Goal: Navigation & Orientation: Find specific page/section

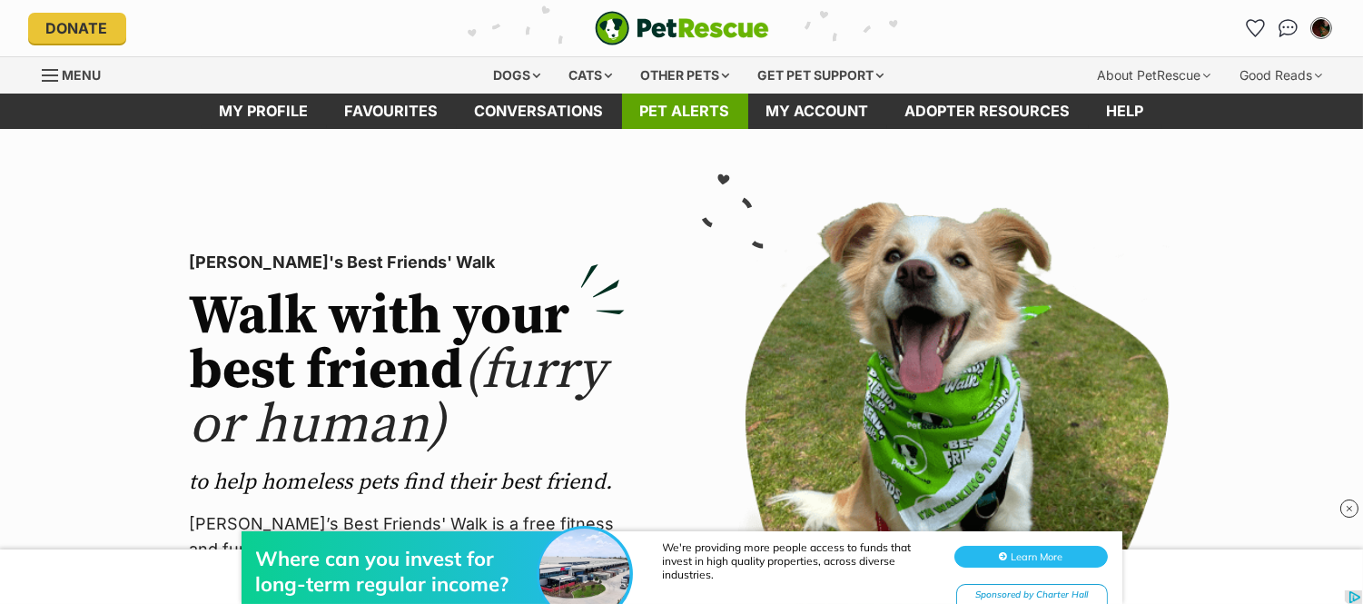
click at [660, 113] on link "Pet alerts" at bounding box center [685, 111] width 126 height 35
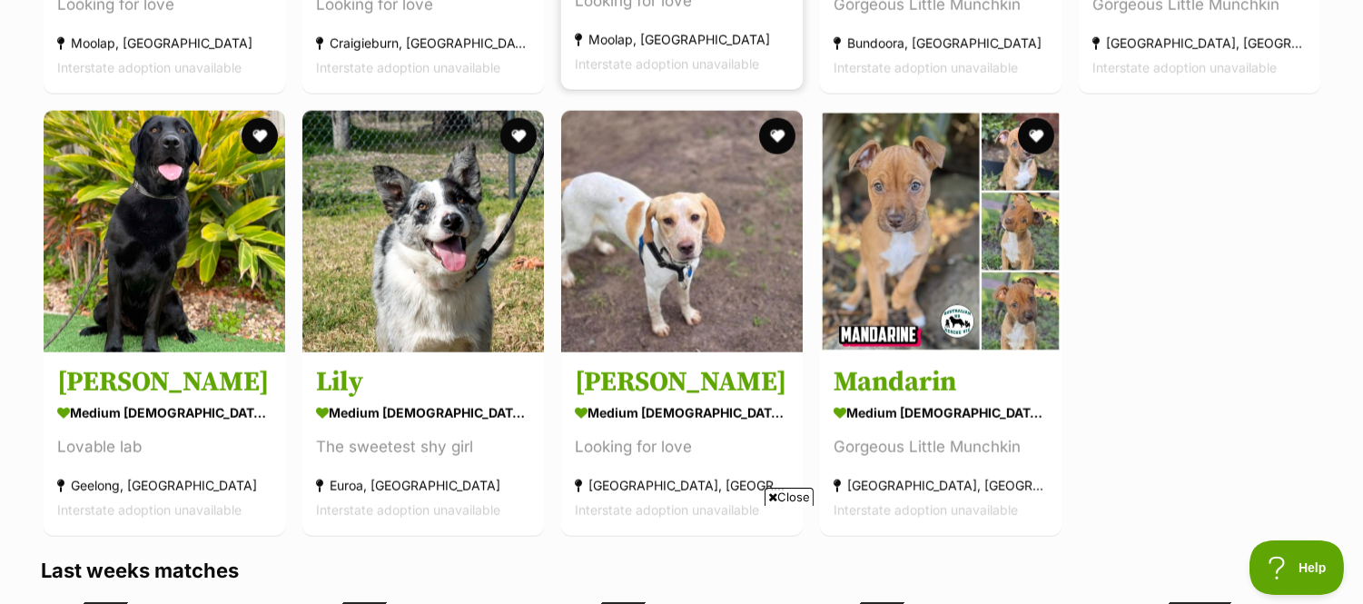
scroll to position [3806, 0]
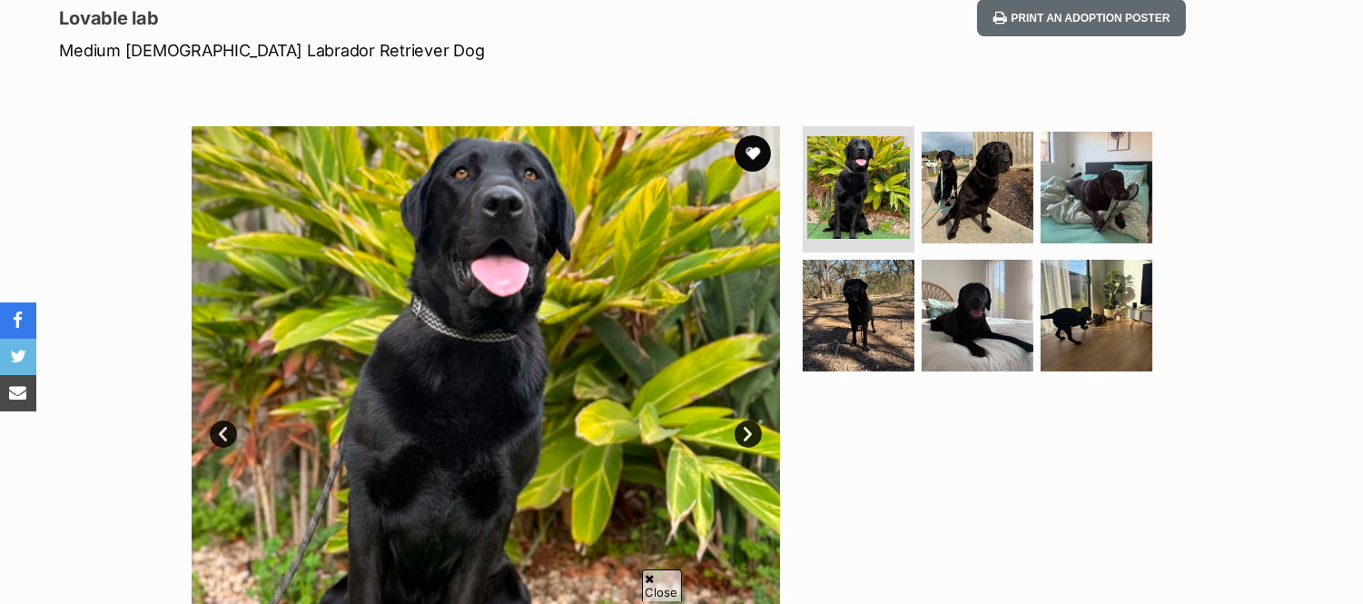
scroll to position [252, 0]
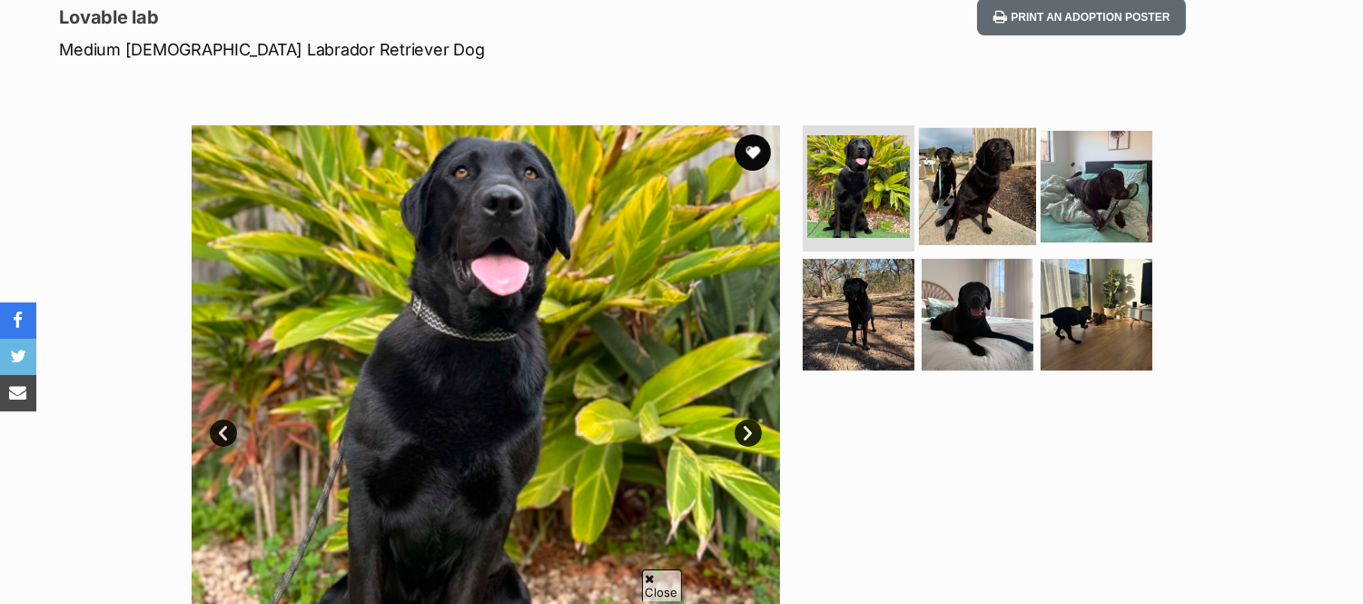
click at [983, 236] on img at bounding box center [977, 185] width 117 height 117
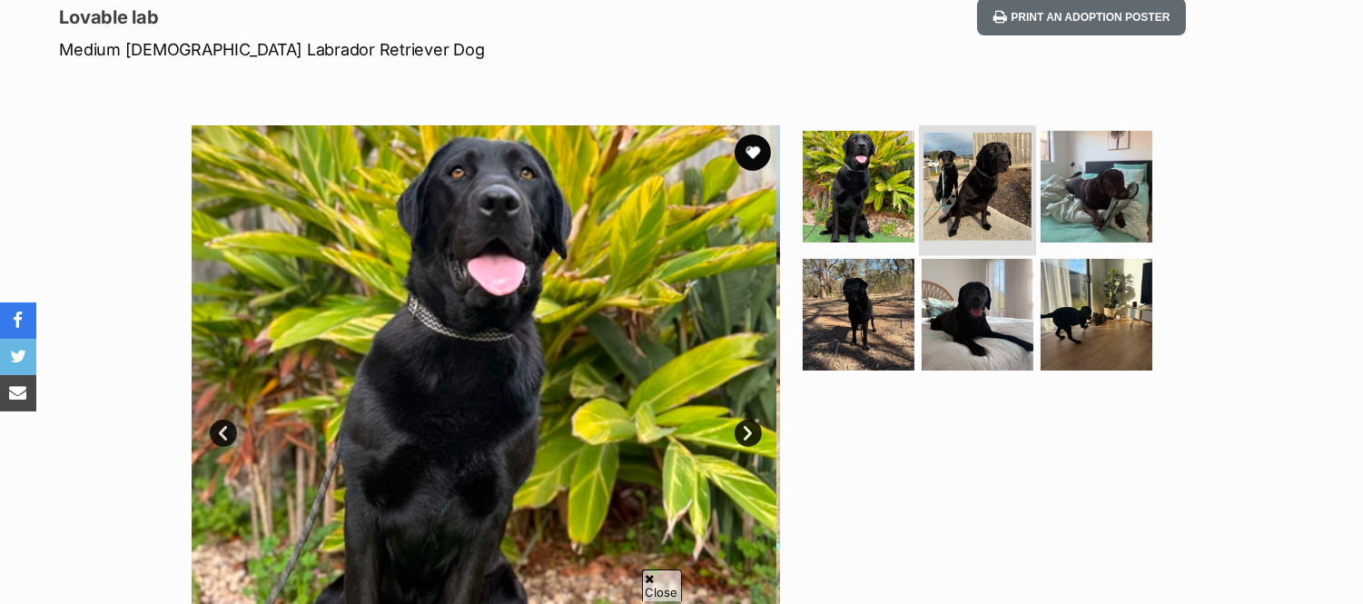
scroll to position [0, 0]
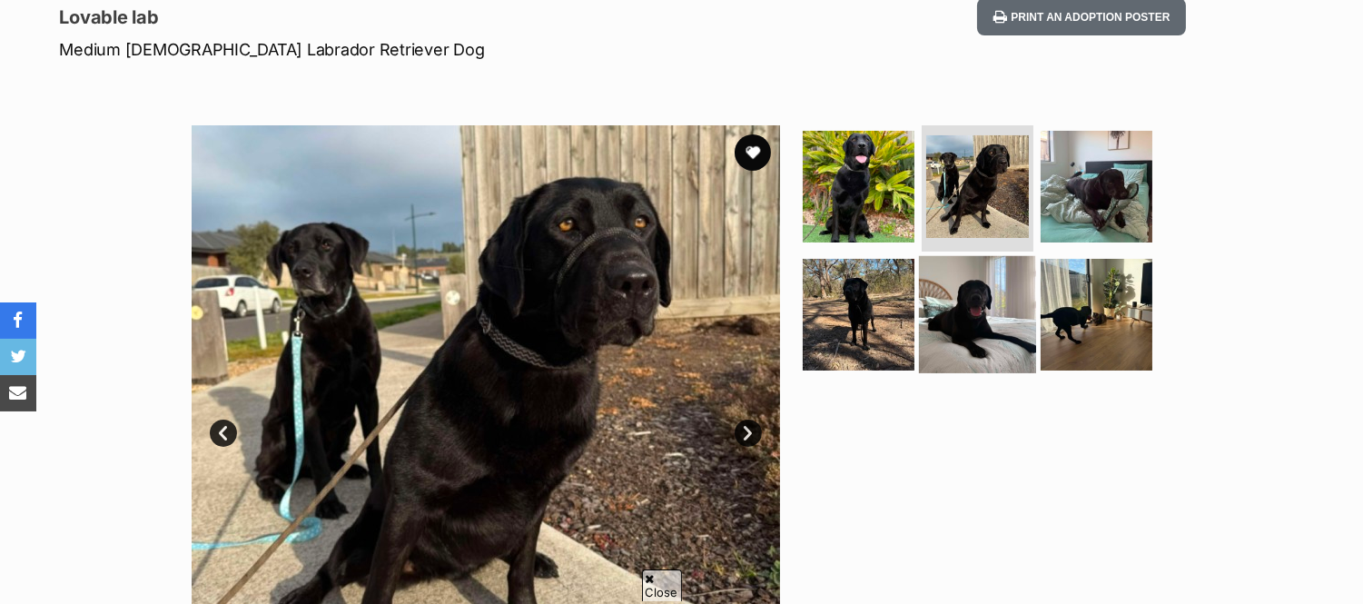
click at [1004, 292] on img at bounding box center [977, 314] width 117 height 117
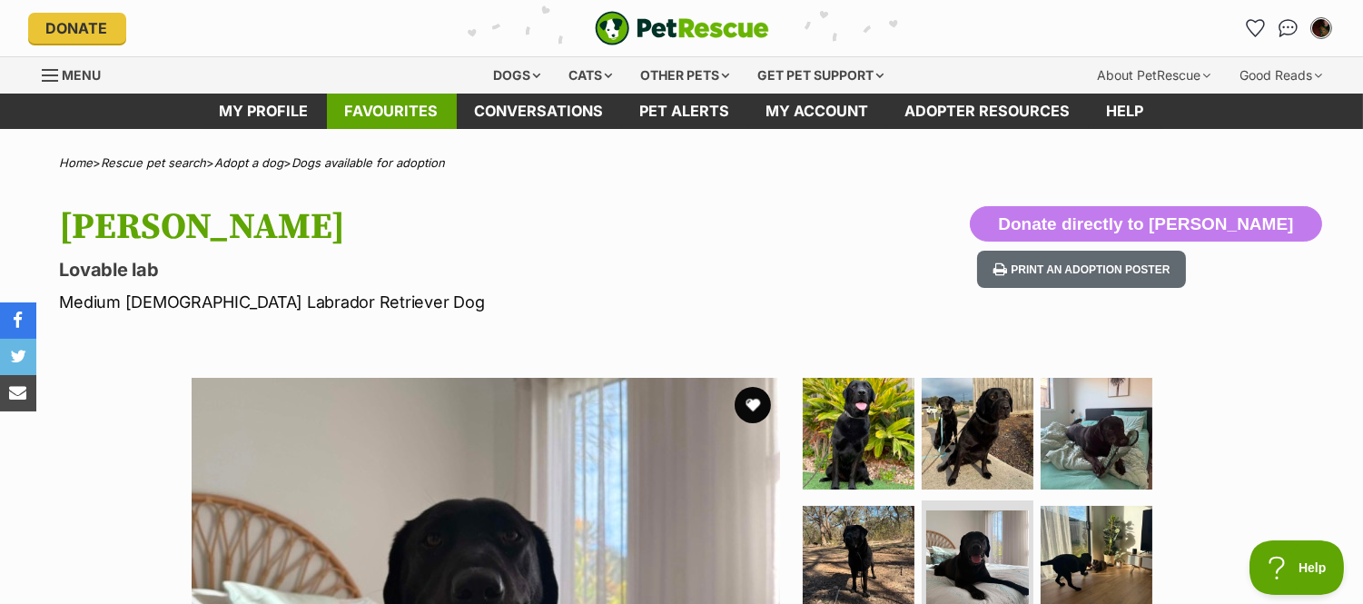
click at [379, 105] on link "Favourites" at bounding box center [392, 111] width 130 height 35
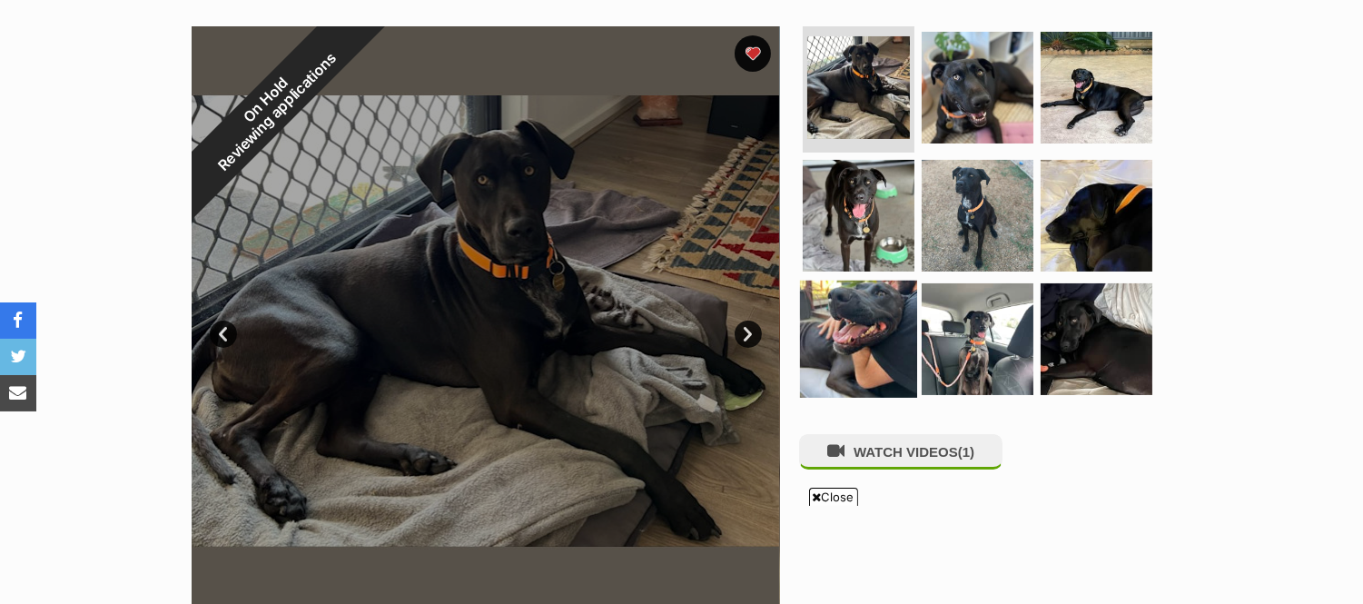
click at [868, 346] on img at bounding box center [858, 339] width 117 height 117
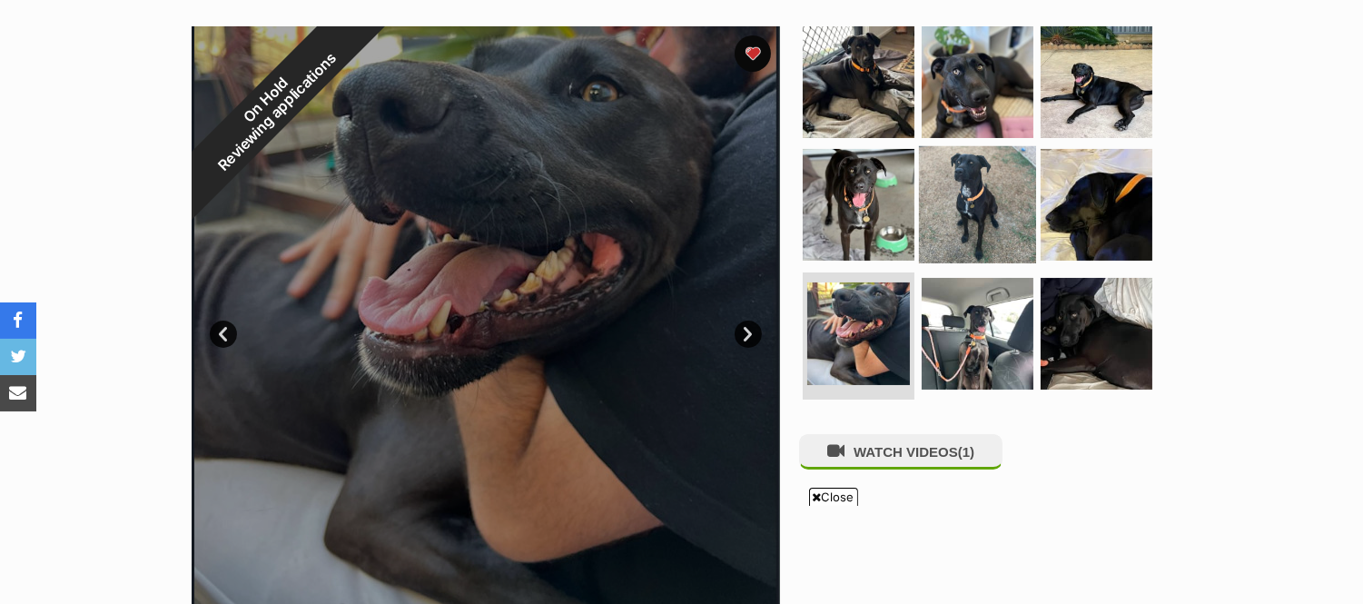
click at [947, 223] on img at bounding box center [977, 204] width 117 height 117
